Goal: Task Accomplishment & Management: Use online tool/utility

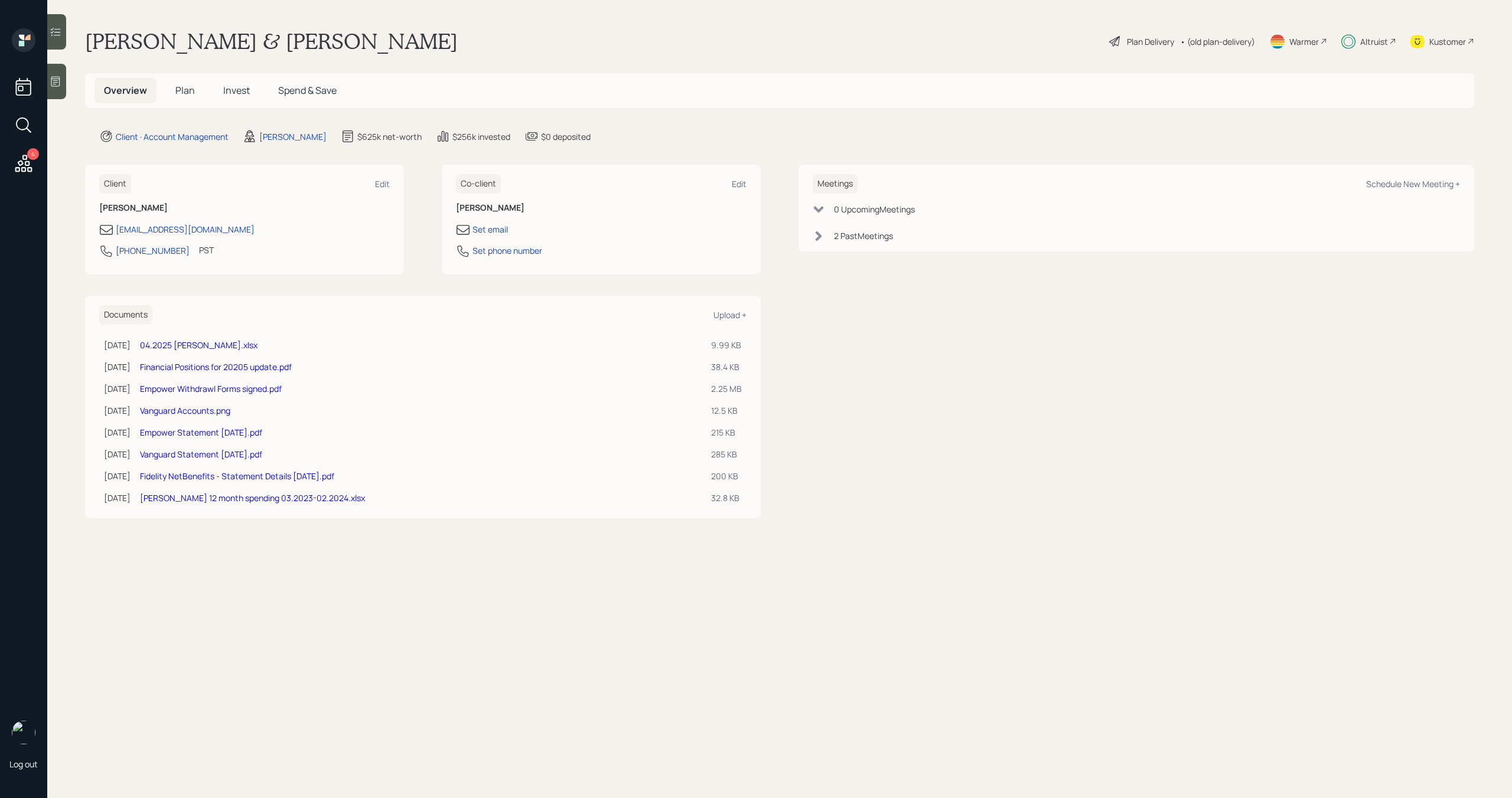
click at [195, 95] on h5 "Plan" at bounding box center [185, 91] width 38 height 26
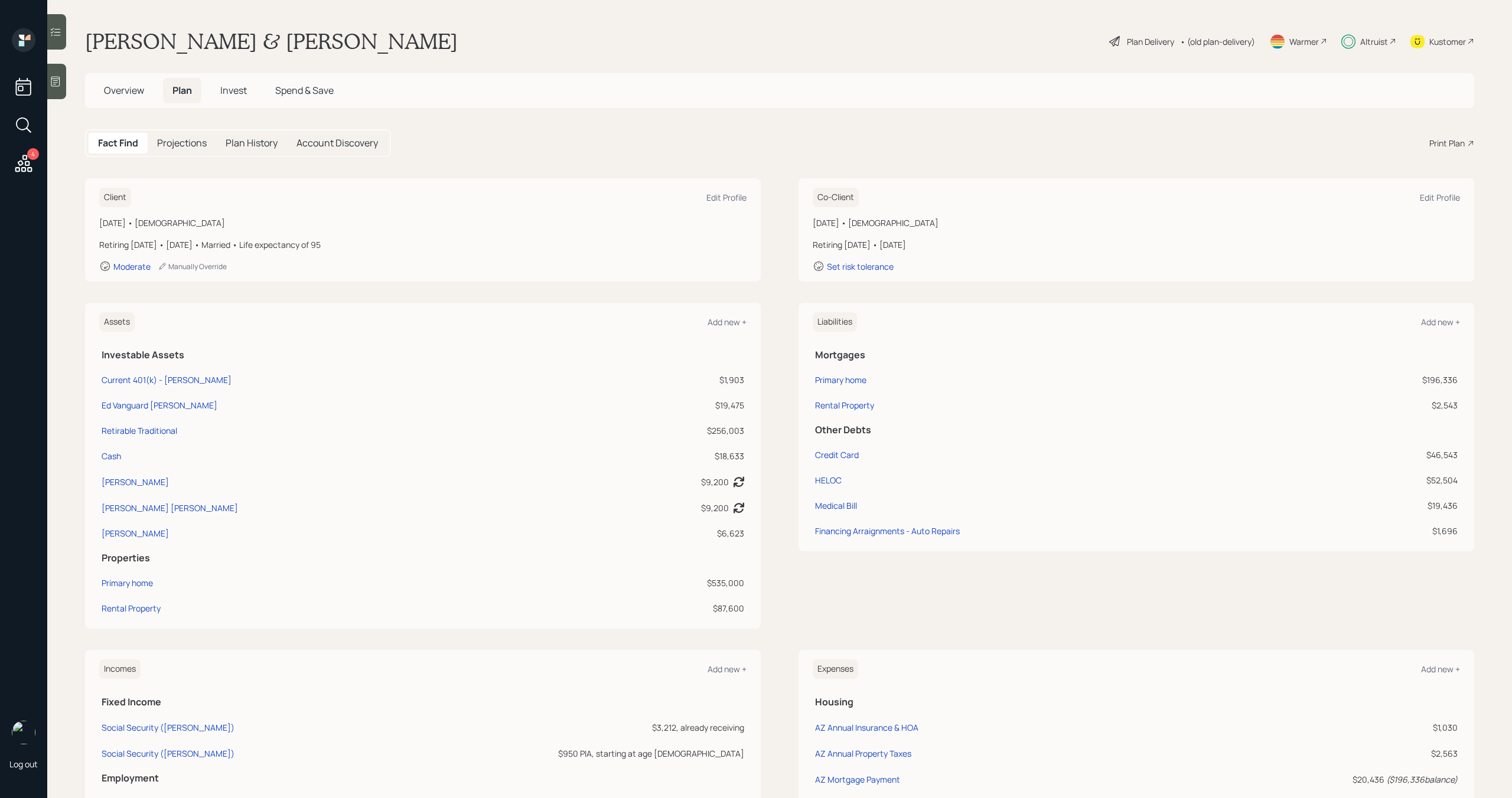
click at [1149, 40] on div "Plan Delivery" at bounding box center [1150, 41] width 47 height 13
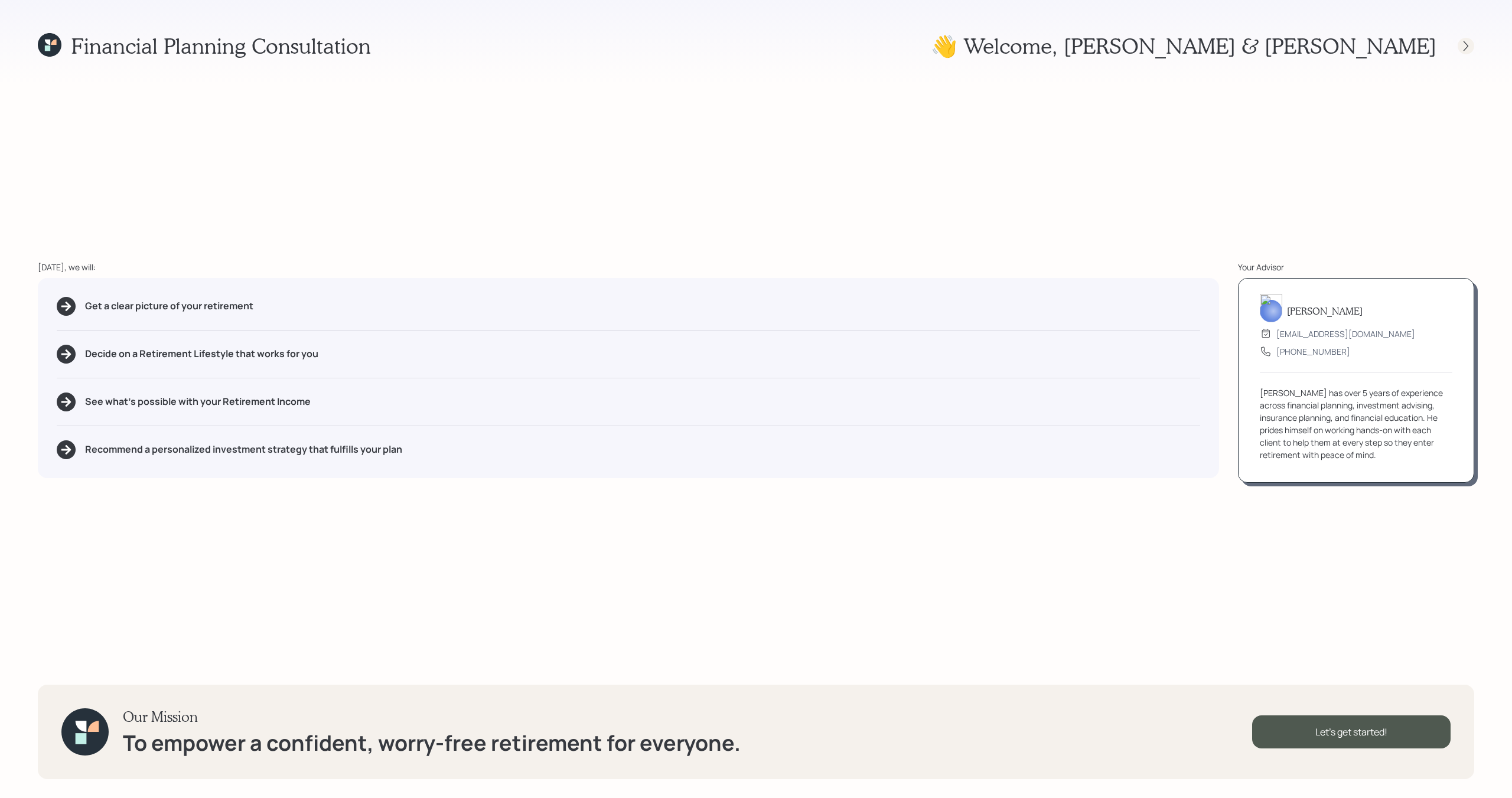
click at [1471, 44] on icon at bounding box center [1465, 46] width 12 height 12
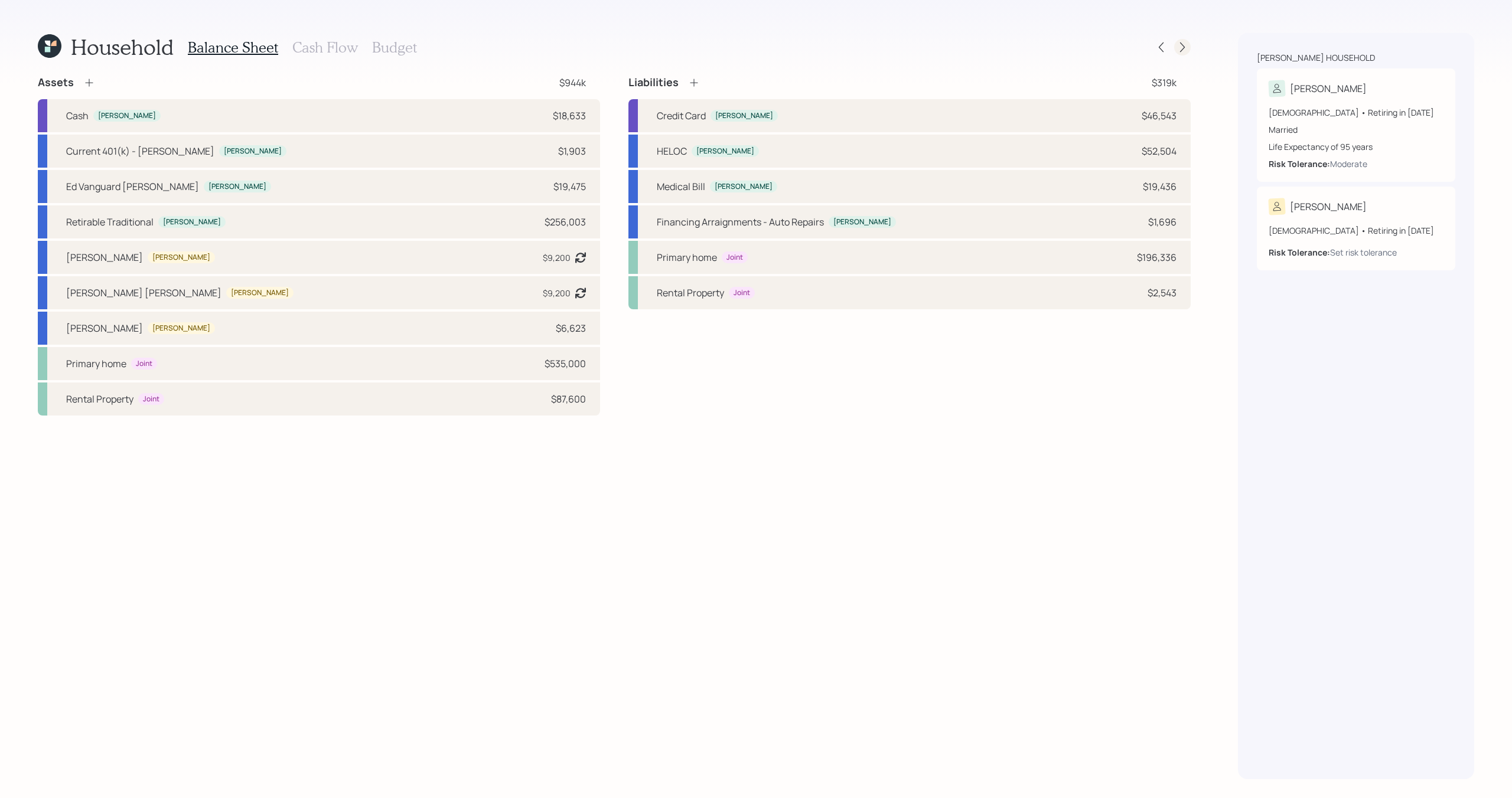
click at [1189, 43] on div at bounding box center [1182, 47] width 17 height 17
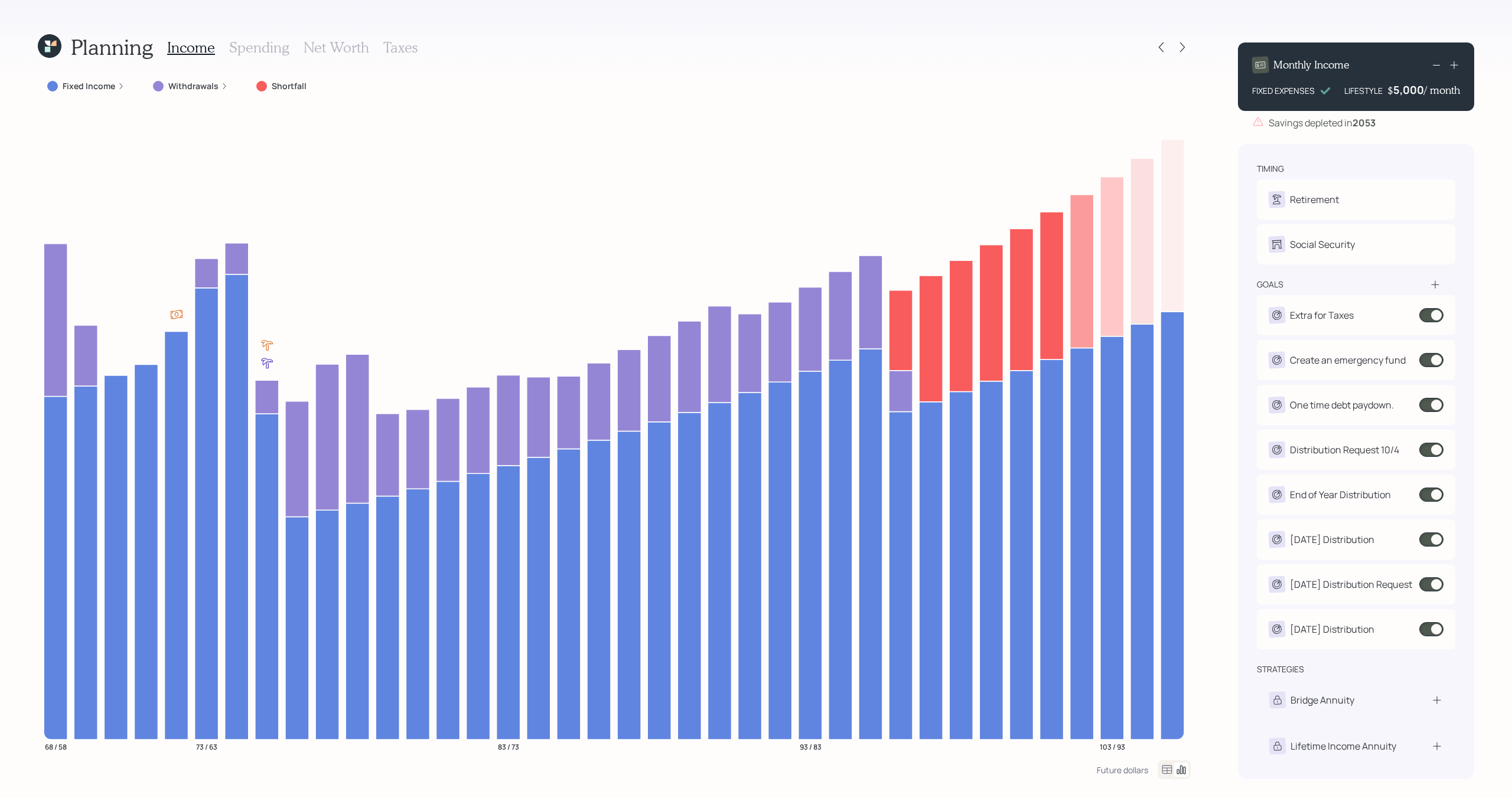
click at [44, 44] on icon at bounding box center [49, 46] width 23 height 23
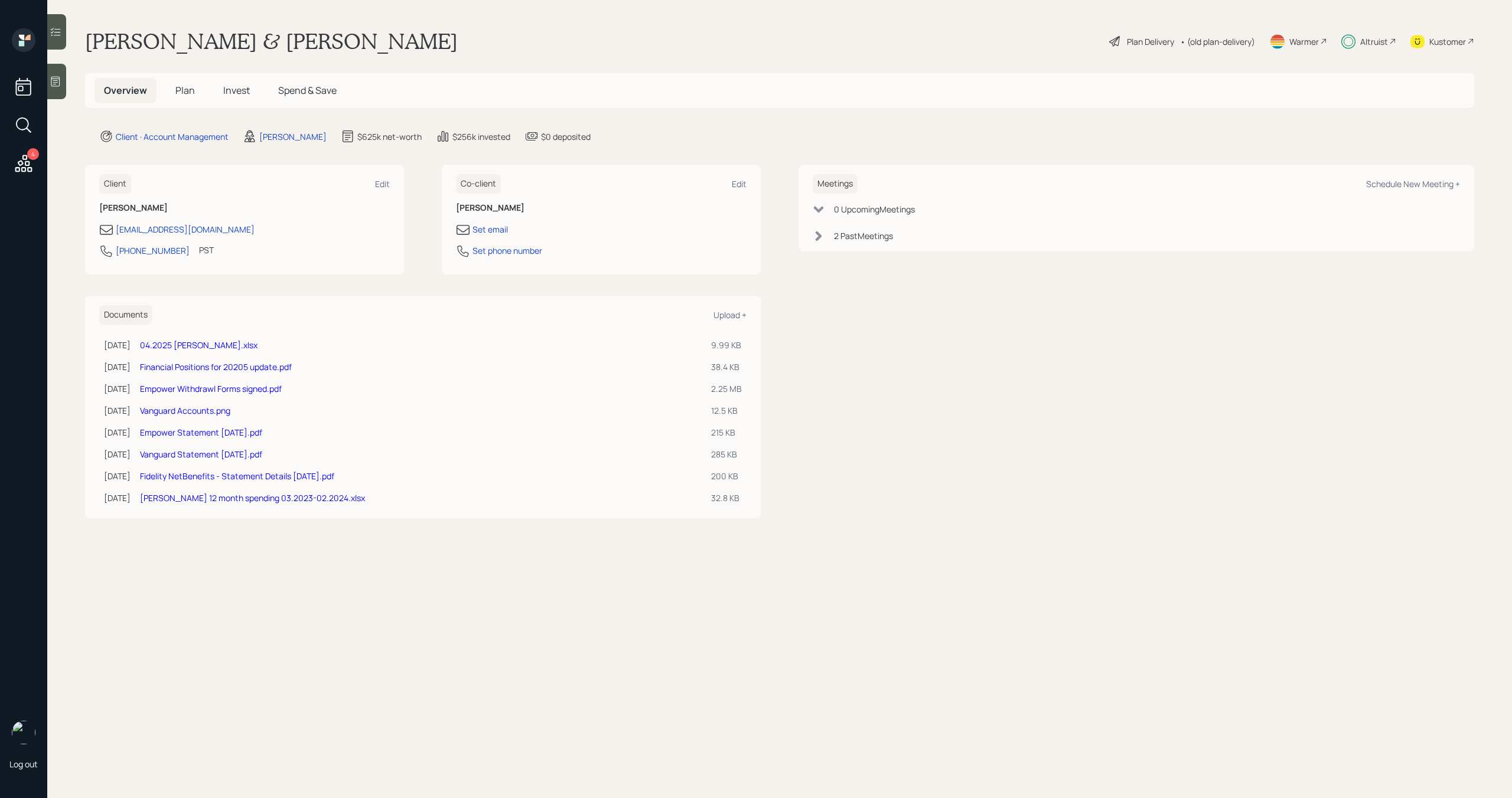
click at [1378, 43] on div "Altruist" at bounding box center [1374, 41] width 28 height 13
click at [1368, 39] on div "Altruist" at bounding box center [1374, 41] width 28 height 13
click at [178, 102] on h5 "Plan" at bounding box center [185, 91] width 38 height 26
